Goal: Complete Application Form: Complete application form

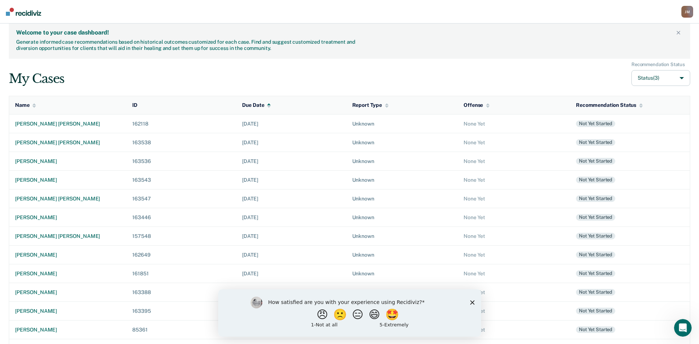
scroll to position [121, 0]
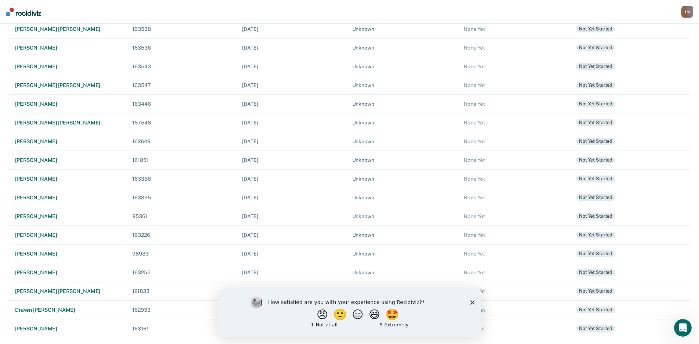
click at [53, 330] on div "[PERSON_NAME]" at bounding box center [67, 329] width 105 height 6
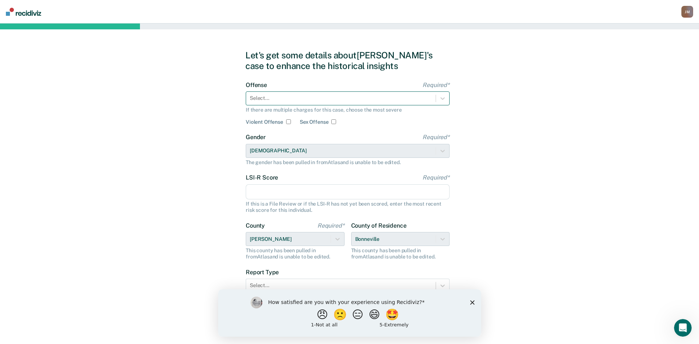
click at [291, 103] on div "Select..." at bounding box center [341, 98] width 190 height 11
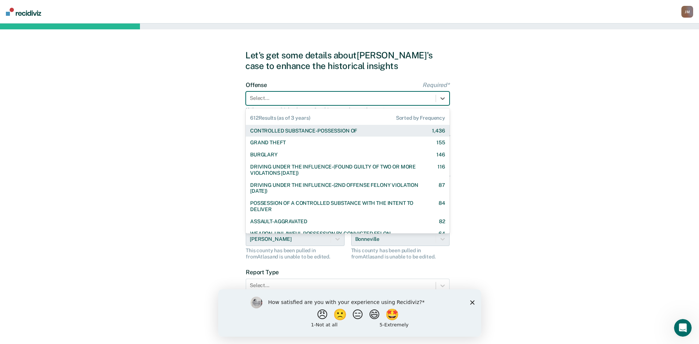
click at [299, 133] on div "CONTROLLED SUBSTANCE-POSSESSION OF" at bounding box center [303, 131] width 107 height 6
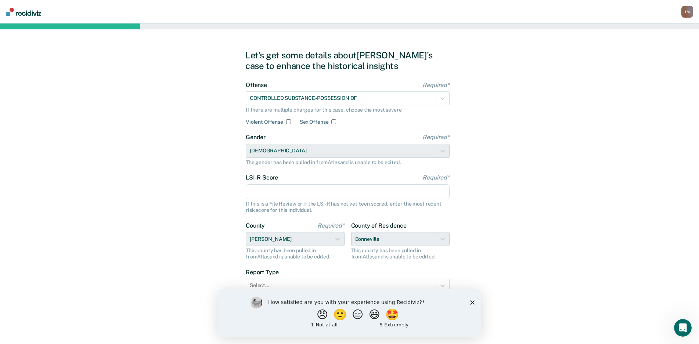
click at [313, 188] on input "LSI-R Score Required*" at bounding box center [348, 191] width 204 height 15
click at [471, 302] on icon "Close survey" at bounding box center [472, 302] width 4 height 4
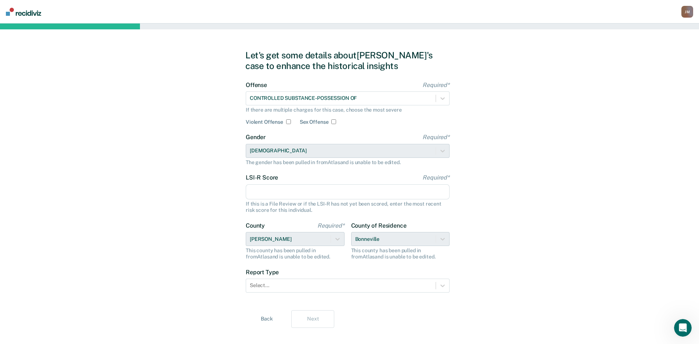
click at [333, 195] on input "LSI-R Score Required*" at bounding box center [348, 191] width 204 height 15
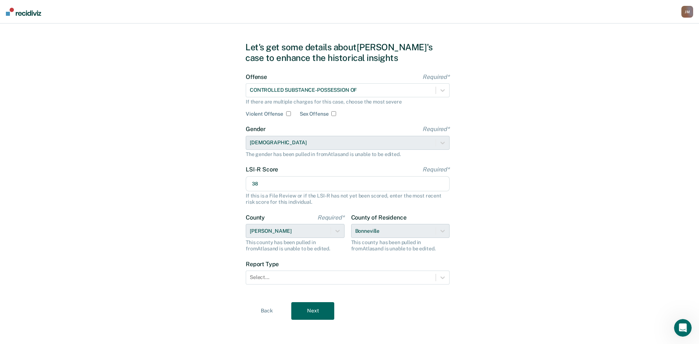
scroll to position [10, 0]
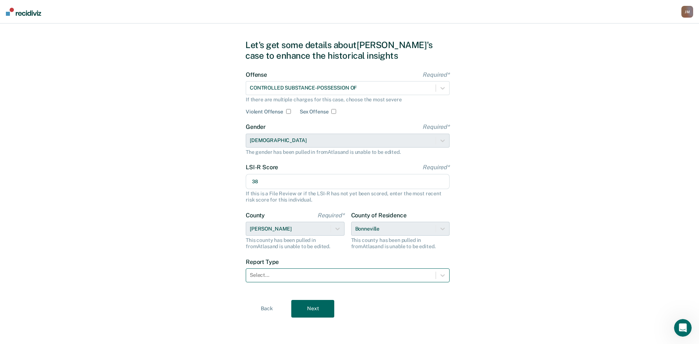
type input "38"
click at [331, 269] on div "Select..." at bounding box center [348, 275] width 204 height 14
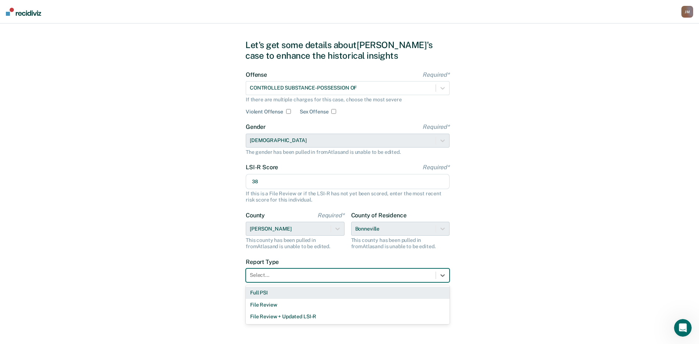
click at [313, 289] on div "Full PSI" at bounding box center [348, 293] width 204 height 12
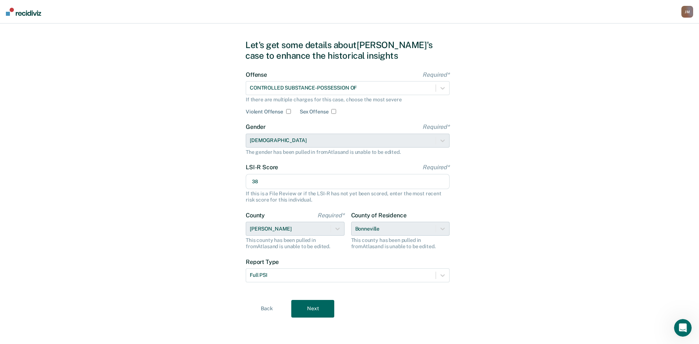
click at [314, 312] on button "Next" at bounding box center [312, 309] width 43 height 18
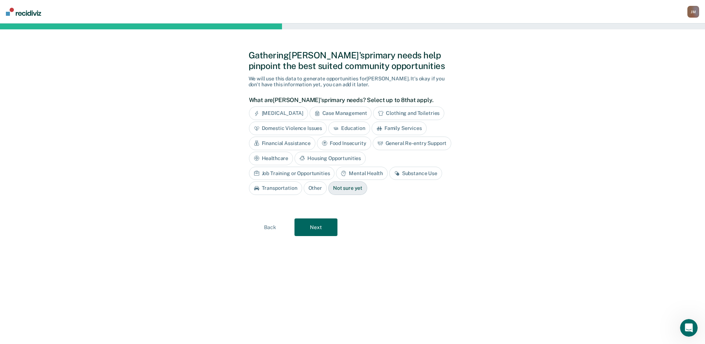
click at [342, 113] on div "Case Management" at bounding box center [341, 114] width 62 height 14
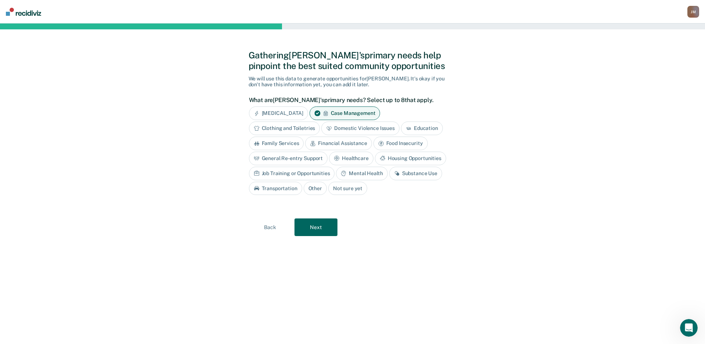
click at [303, 129] on div "Clothing and Toiletries" at bounding box center [284, 129] width 71 height 14
click at [296, 144] on div "Family Services" at bounding box center [276, 144] width 55 height 14
click at [296, 144] on div "Family Services" at bounding box center [281, 144] width 64 height 14
click at [296, 144] on div "Family Services" at bounding box center [276, 144] width 55 height 14
click at [296, 144] on div "Family Services" at bounding box center [281, 144] width 64 height 14
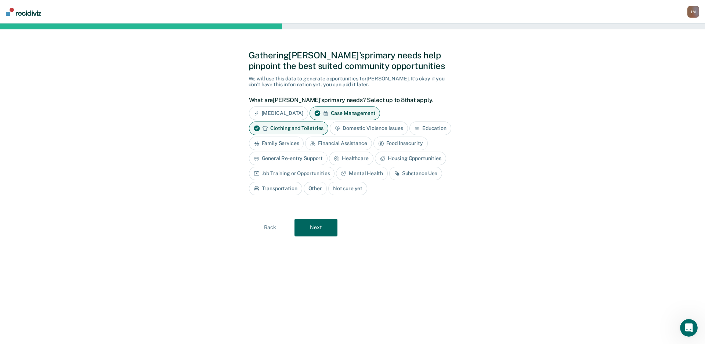
click at [325, 141] on div "Financial Assistance" at bounding box center [338, 144] width 66 height 14
click at [313, 156] on div "General Re-entry Support" at bounding box center [288, 159] width 79 height 14
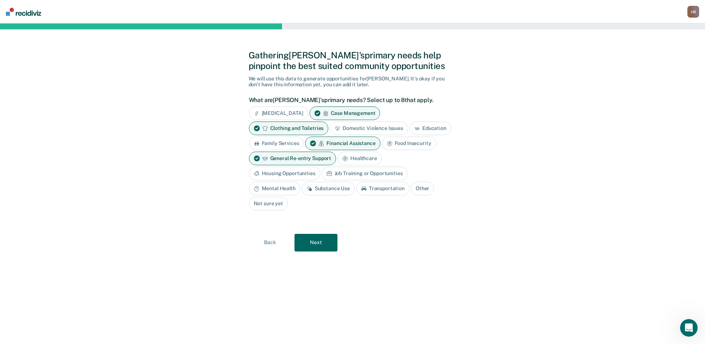
click at [346, 158] on icon at bounding box center [345, 158] width 4 height 4
click at [346, 171] on div "Job Training or Opportunities" at bounding box center [365, 174] width 86 height 14
click at [292, 174] on div "Housing Opportunities" at bounding box center [284, 174] width 71 height 14
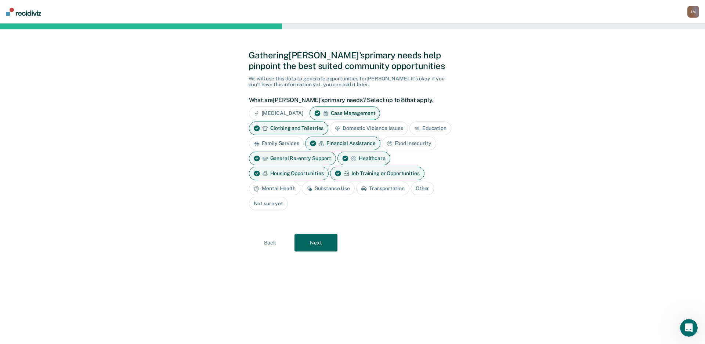
click at [291, 184] on div "Mental Health" at bounding box center [274, 189] width 51 height 14
click at [322, 184] on div "Substance Use" at bounding box center [336, 189] width 53 height 14
click at [332, 194] on div "Substance Use" at bounding box center [336, 189] width 53 height 14
click at [334, 189] on div "Substance Use" at bounding box center [336, 189] width 53 height 14
click at [389, 189] on div "Transportation" at bounding box center [391, 189] width 53 height 14
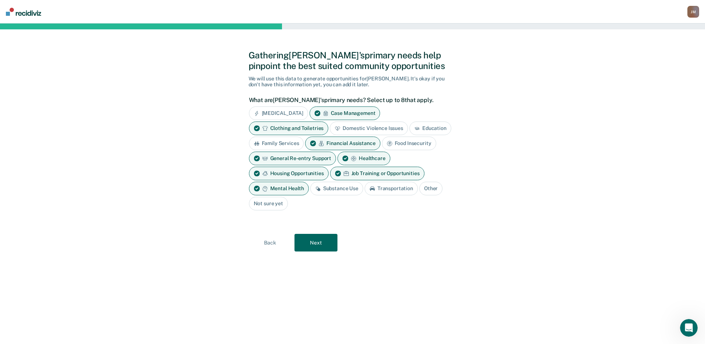
click at [345, 189] on div "Substance Use" at bounding box center [336, 189] width 53 height 14
click at [364, 157] on div "Healthcare" at bounding box center [364, 159] width 53 height 14
click at [349, 182] on div "Substance Use" at bounding box center [336, 189] width 53 height 14
click at [327, 239] on button "Next" at bounding box center [316, 243] width 43 height 18
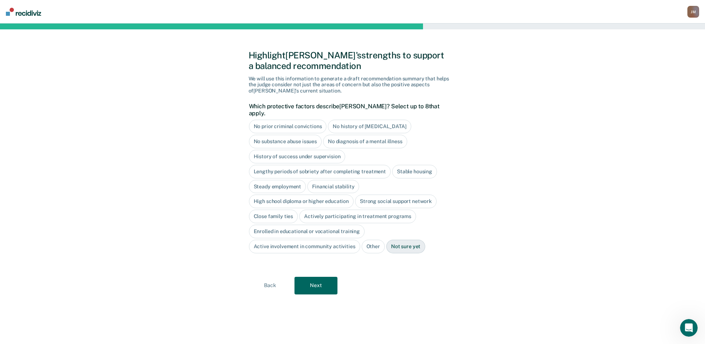
click at [325, 266] on div "Highlight [PERSON_NAME]'s strengths to support a balanced recommendation We wil…" at bounding box center [353, 183] width 208 height 303
click at [324, 277] on button "Next" at bounding box center [316, 286] width 43 height 18
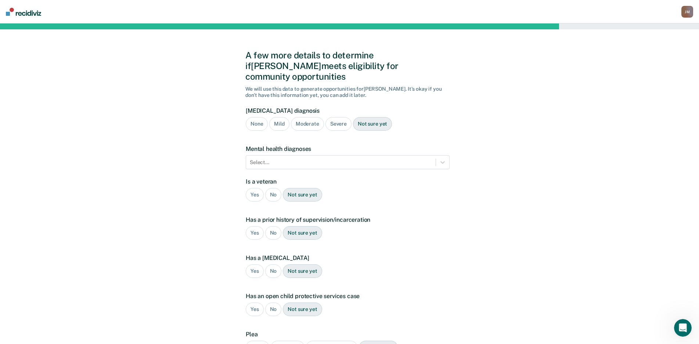
click at [368, 117] on div "Not sure yet" at bounding box center [372, 124] width 39 height 14
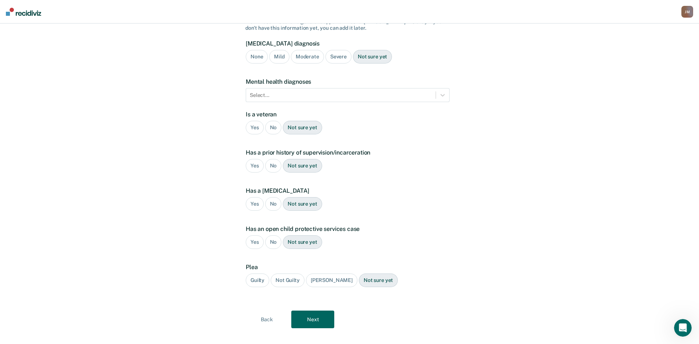
click at [309, 311] on button "Next" at bounding box center [312, 320] width 43 height 18
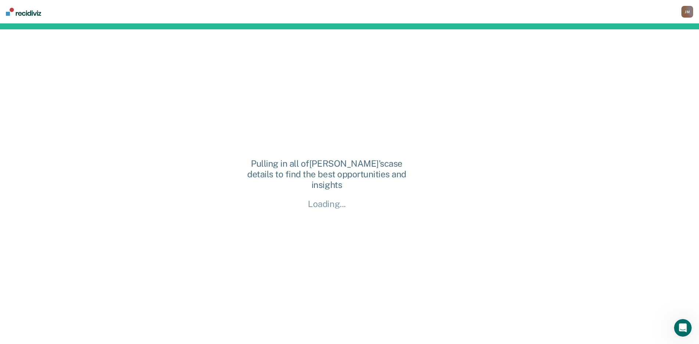
scroll to position [0, 0]
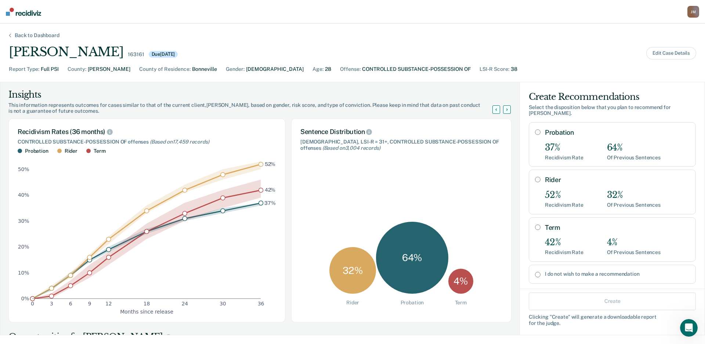
click at [606, 186] on div "Rider 52% Recidivism Rate 32% Of Previous Sentences" at bounding box center [617, 192] width 145 height 32
radio input "true"
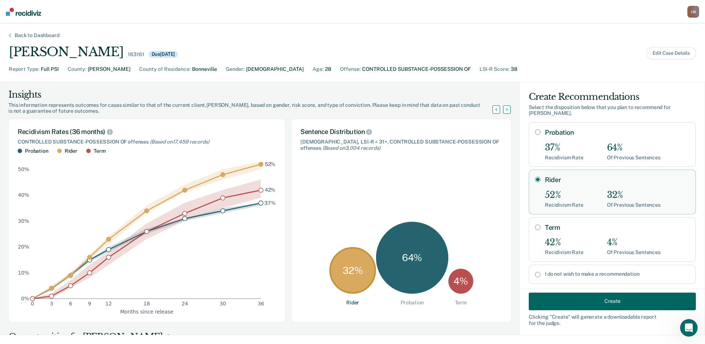
click at [587, 299] on button "Create" at bounding box center [612, 301] width 167 height 18
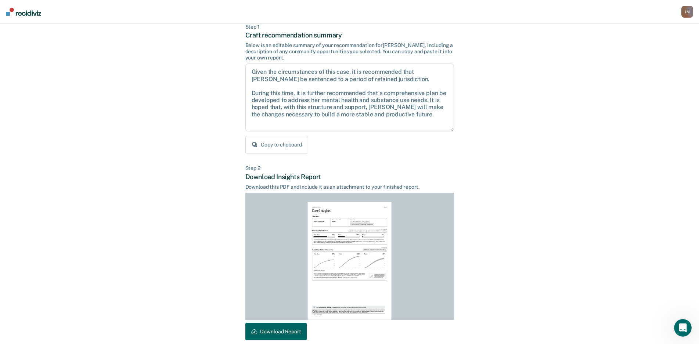
scroll to position [75, 0]
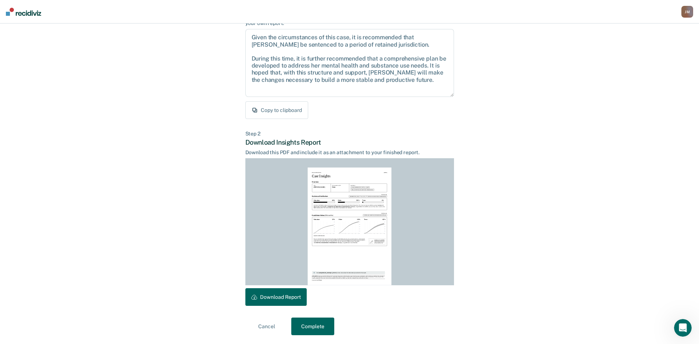
click at [297, 301] on button "Download Report" at bounding box center [275, 297] width 61 height 18
click at [317, 325] on button "Complete" at bounding box center [312, 327] width 43 height 18
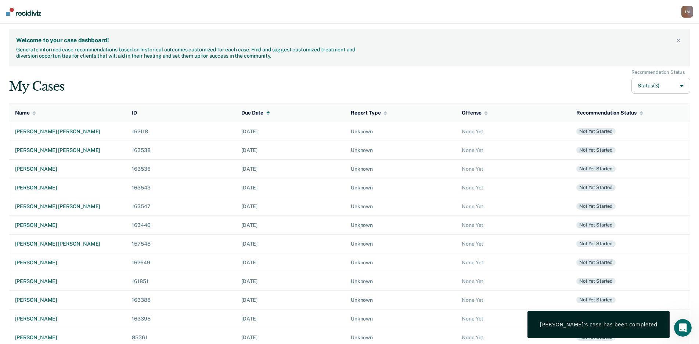
scroll to position [127, 0]
